Goal: Navigation & Orientation: Find specific page/section

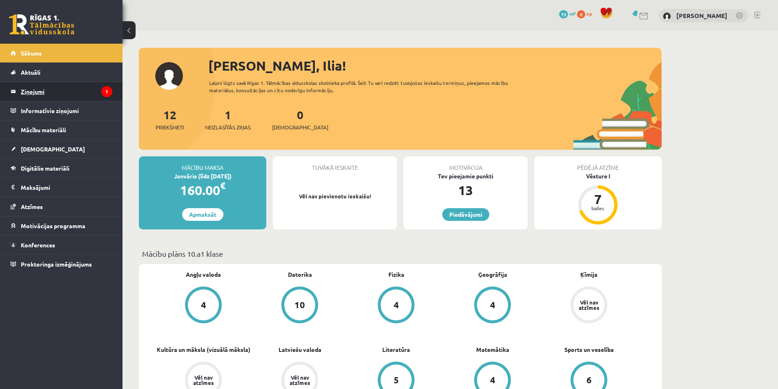
click at [51, 86] on legend "Ziņojumi 1" at bounding box center [66, 91] width 91 height 19
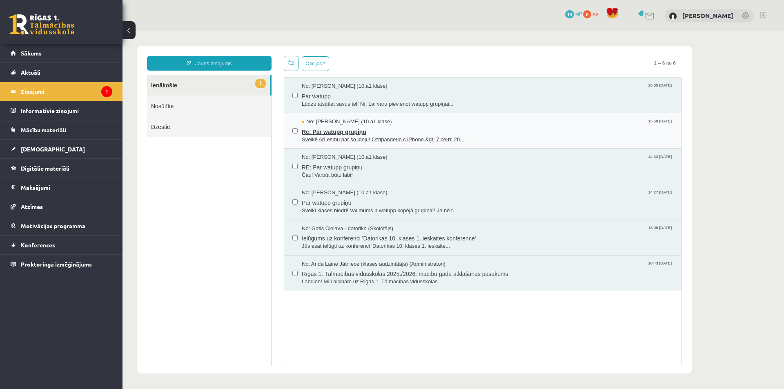
click at [450, 131] on span "Re: Par watupp grupiņu" at bounding box center [488, 131] width 372 height 10
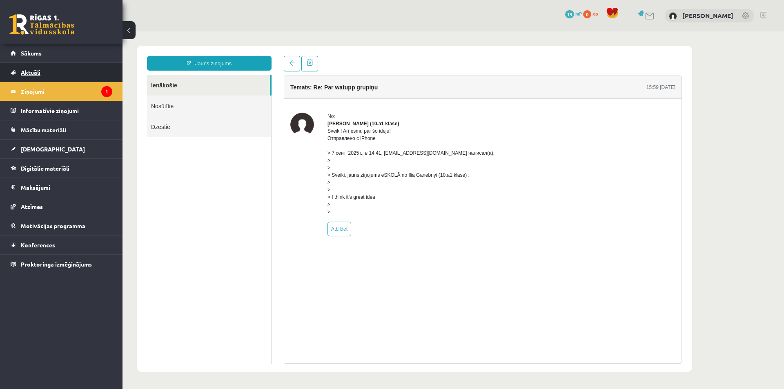
click at [39, 71] on span "Aktuāli" at bounding box center [31, 72] width 20 height 7
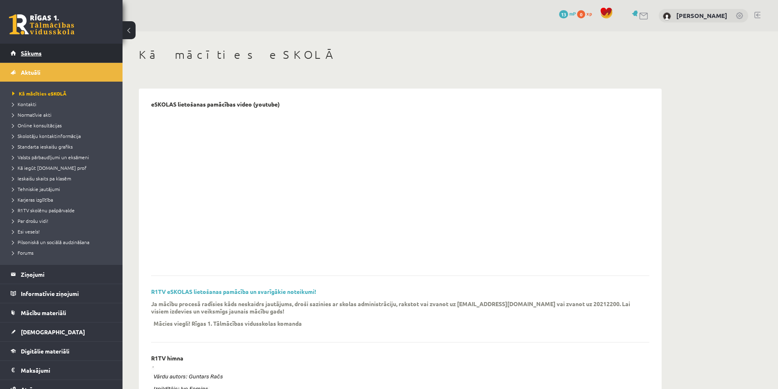
click at [58, 51] on link "Sākums" at bounding box center [62, 53] width 102 height 19
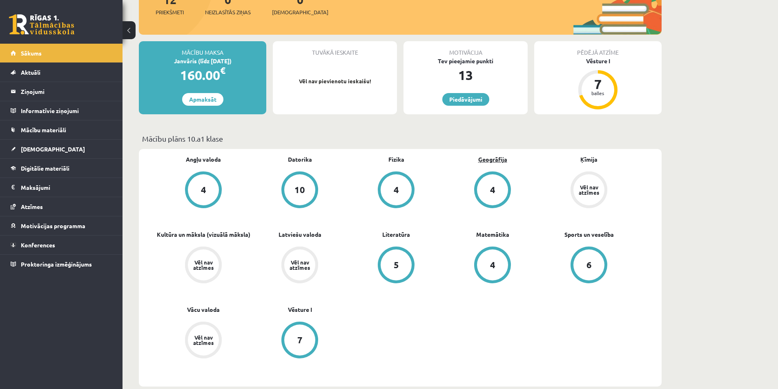
scroll to position [122, 0]
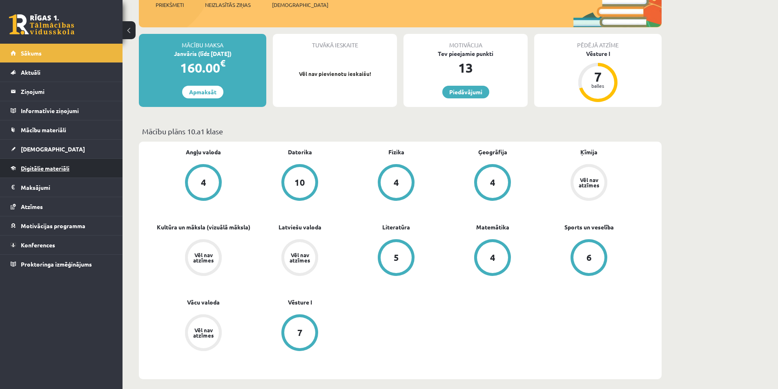
click at [56, 167] on span "Digitālie materiāli" at bounding box center [45, 168] width 49 height 7
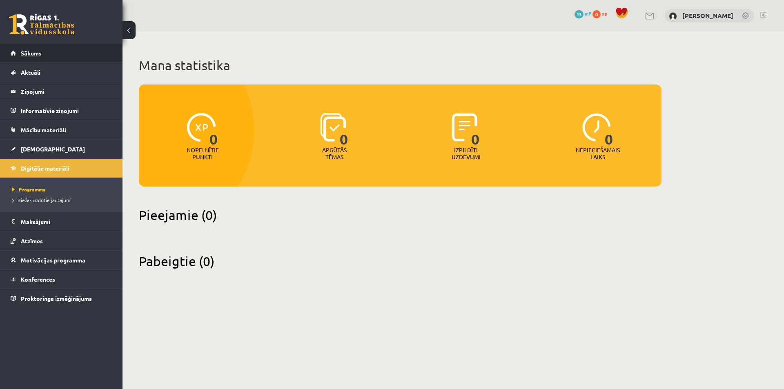
click at [48, 56] on link "Sākums" at bounding box center [62, 53] width 102 height 19
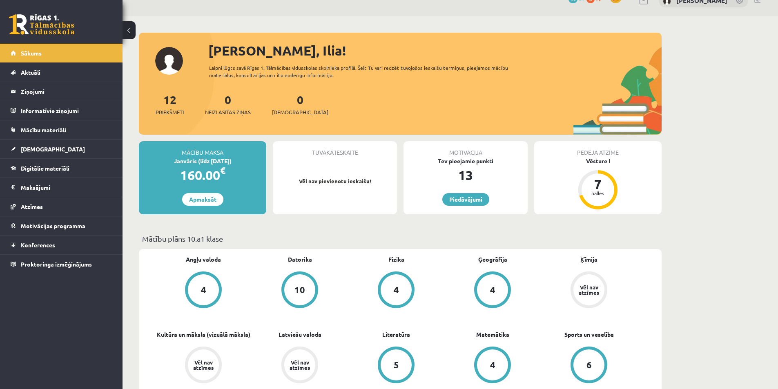
scroll to position [41, 0]
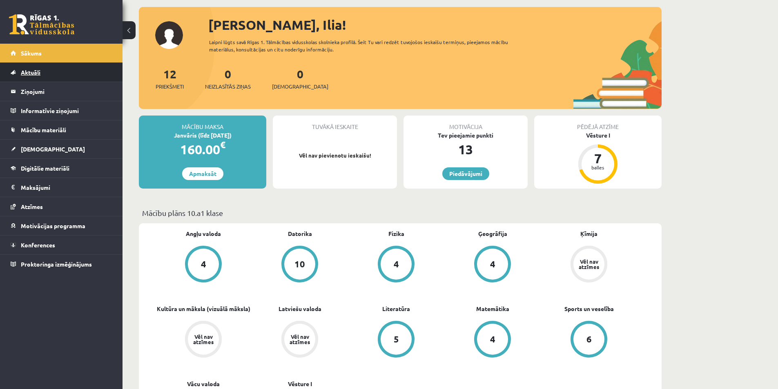
click at [29, 75] on span "Aktuāli" at bounding box center [31, 72] width 20 height 7
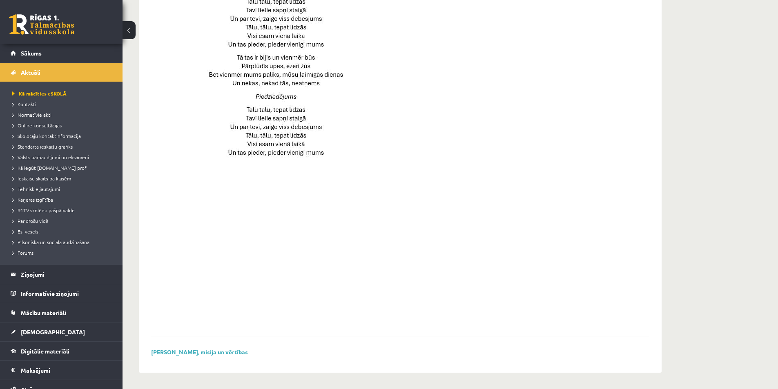
scroll to position [501, 0]
click at [43, 314] on span "Mācību materiāli" at bounding box center [43, 312] width 45 height 7
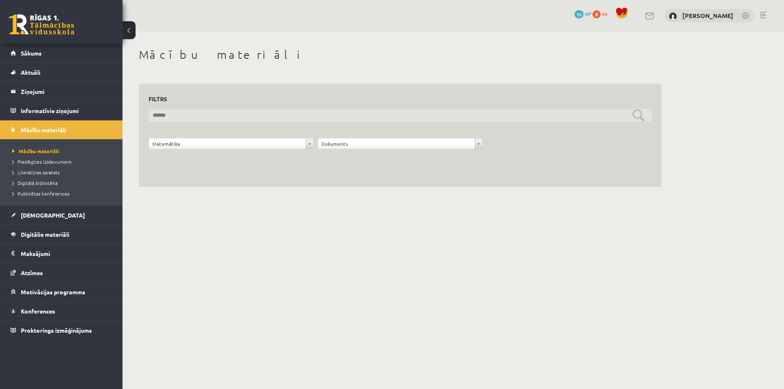
click at [539, 120] on input "text" at bounding box center [400, 115] width 503 height 13
type input "*****"
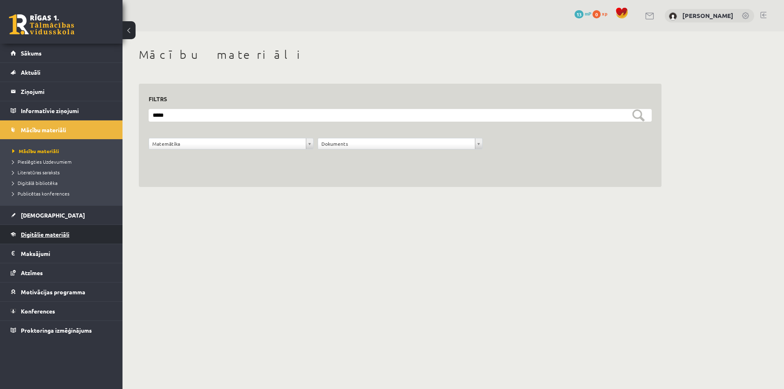
click at [46, 236] on span "Digitālie materiāli" at bounding box center [45, 234] width 49 height 7
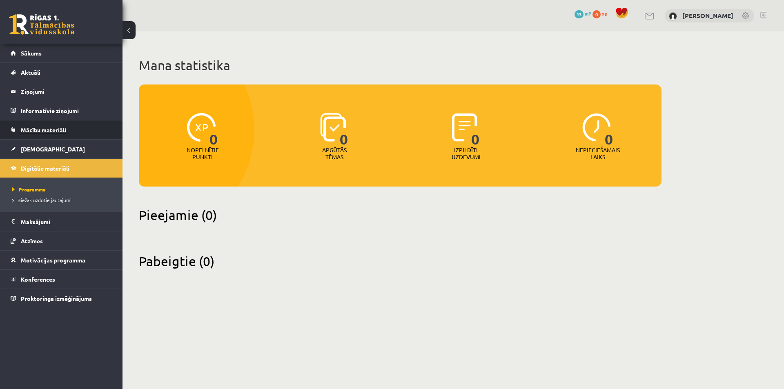
click at [38, 130] on span "Mācību materiāli" at bounding box center [43, 129] width 45 height 7
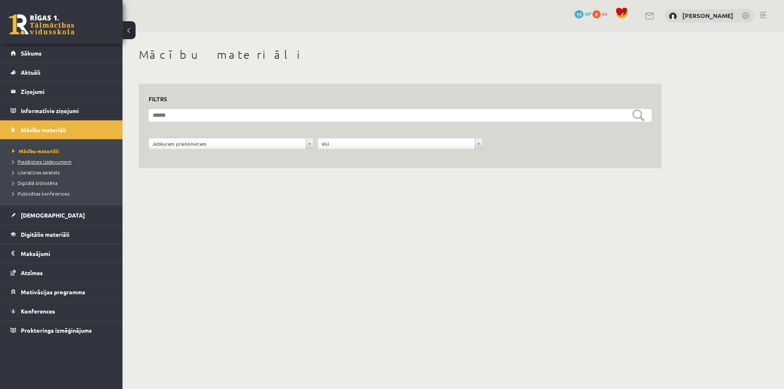
click at [43, 161] on span "Pieslēgties Uzdevumiem" at bounding box center [41, 161] width 59 height 7
click at [47, 45] on link "Sākums" at bounding box center [62, 53] width 102 height 19
